Goal: Information Seeking & Learning: Learn about a topic

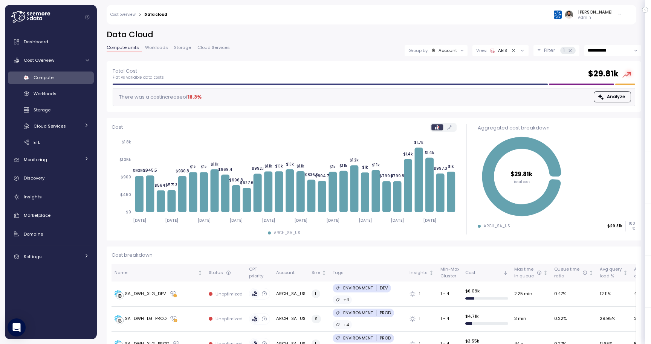
click at [571, 50] on icon at bounding box center [570, 50] width 5 height 5
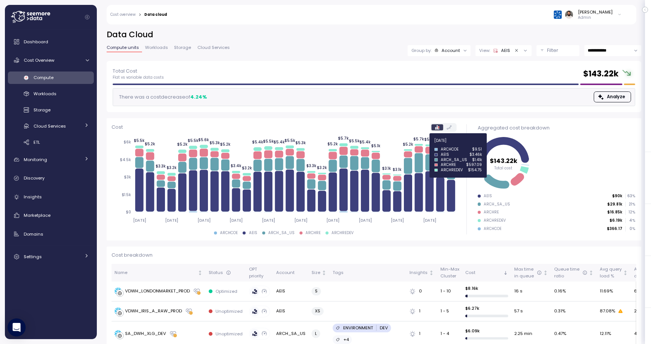
click at [430, 145] on icon at bounding box center [429, 146] width 8 height 2
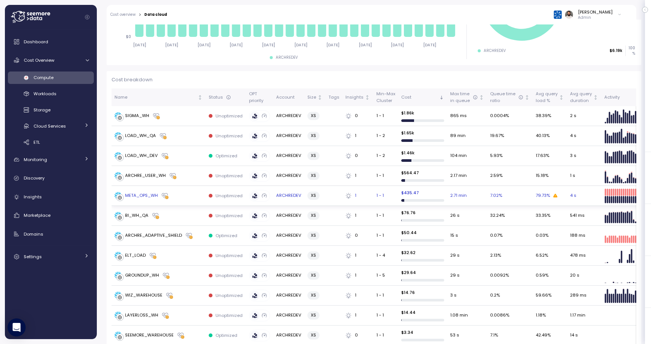
scroll to position [244, 0]
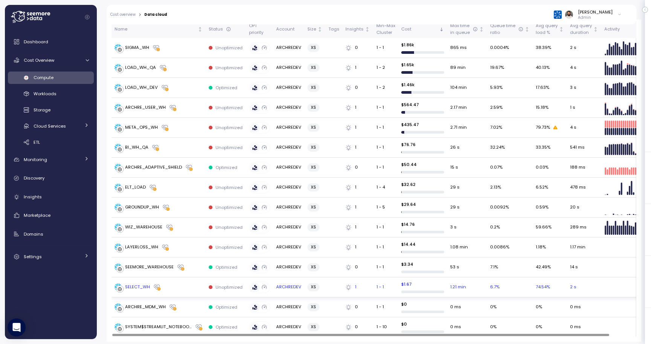
click at [191, 285] on div "SELECT_WH" at bounding box center [159, 288] width 88 height 8
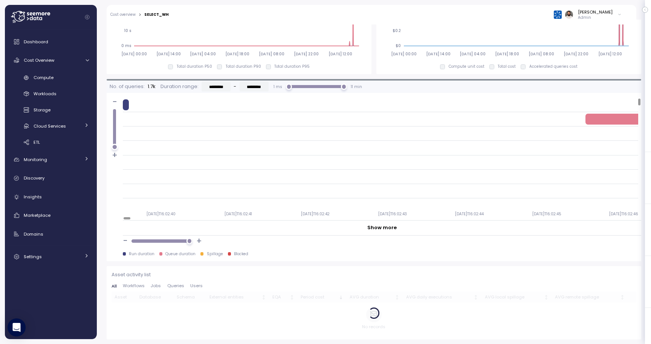
scroll to position [588, 0]
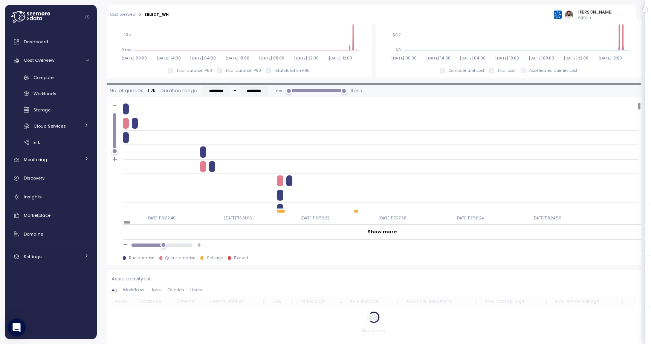
drag, startPoint x: 187, startPoint y: 245, endPoint x: 162, endPoint y: 247, distance: 25.3
click at [162, 247] on div at bounding box center [163, 245] width 6 height 6
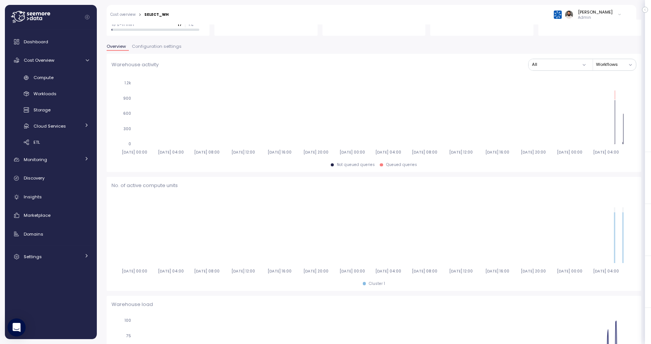
scroll to position [48, 0]
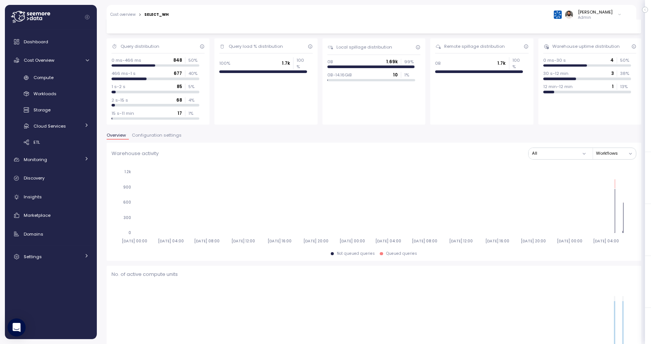
click at [163, 136] on span "Configuration settings" at bounding box center [157, 135] width 50 height 4
